Goal: Task Accomplishment & Management: Manage account settings

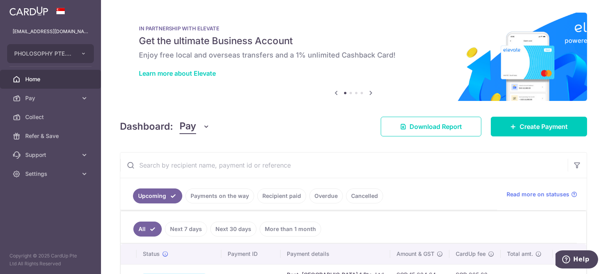
scroll to position [89, 0]
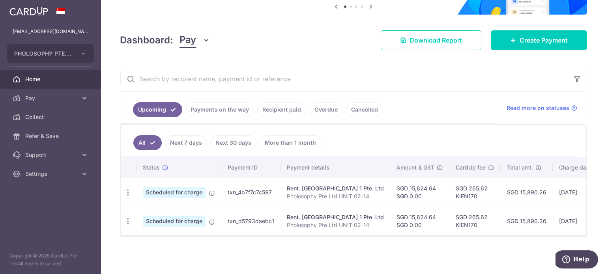
click at [215, 109] on link "Payments on the way" at bounding box center [219, 109] width 69 height 15
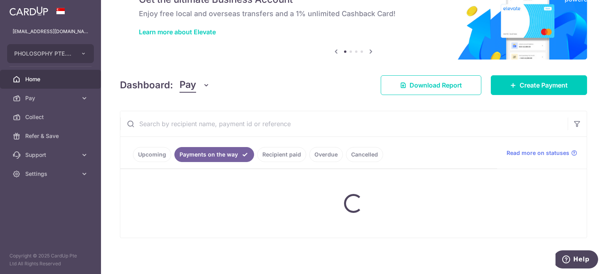
scroll to position [80, 0]
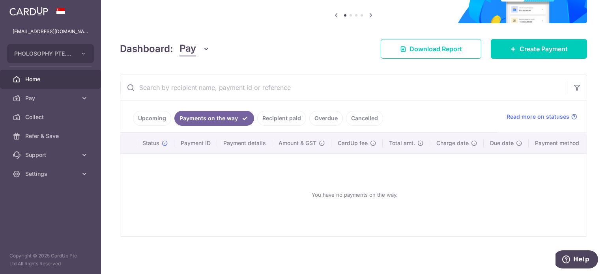
click at [328, 117] on link "Overdue" at bounding box center [326, 118] width 34 height 15
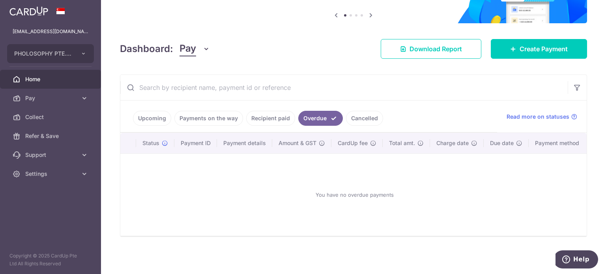
click at [279, 121] on link "Recipient paid" at bounding box center [270, 118] width 49 height 15
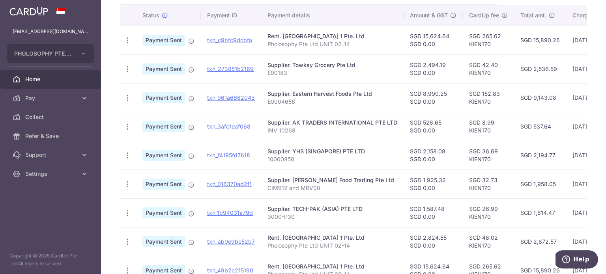
scroll to position [207, 0]
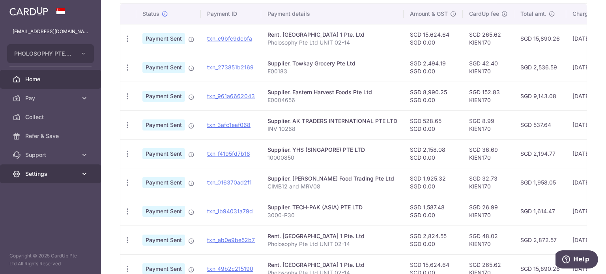
click at [75, 179] on link "Settings" at bounding box center [50, 173] width 101 height 19
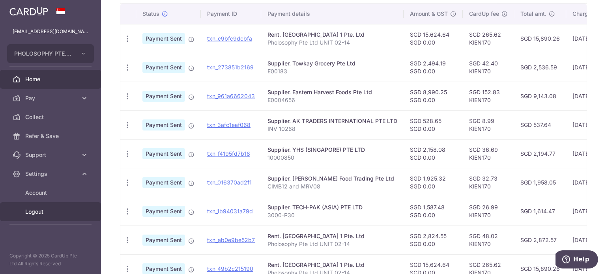
click at [41, 211] on span "Logout" at bounding box center [51, 212] width 52 height 8
